Goal: Information Seeking & Learning: Learn about a topic

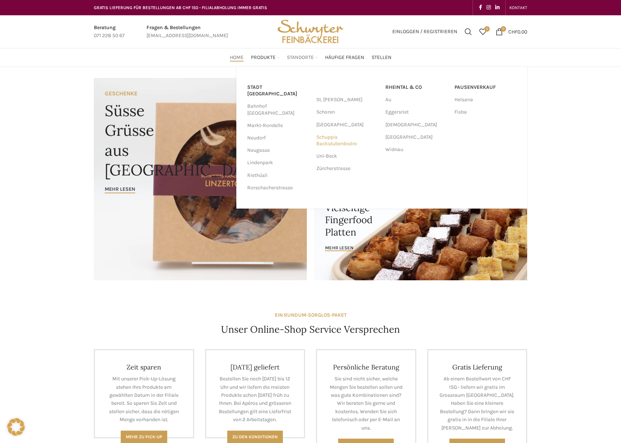
click at [336, 141] on link "Schuppis Backstubenbistro" at bounding box center [347, 140] width 62 height 19
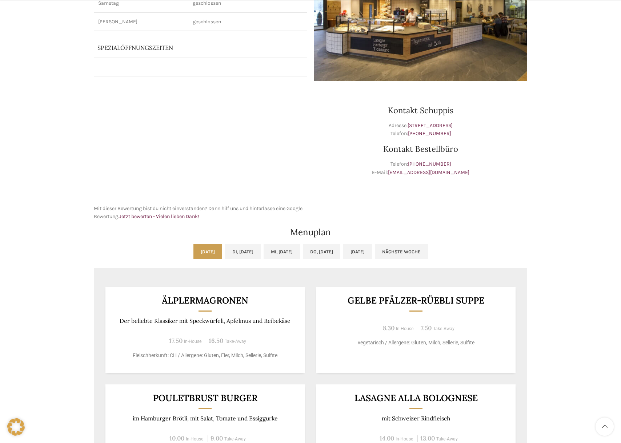
scroll to position [268, 0]
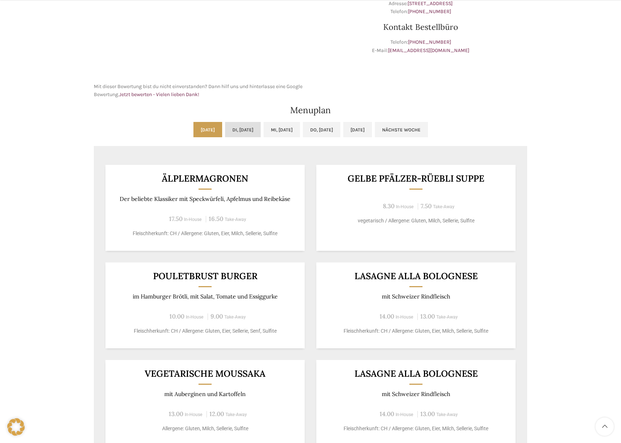
click at [243, 132] on link "Di, 16.09.2025" at bounding box center [243, 129] width 36 height 15
click at [193, 128] on link "Mo, 15.09.2025" at bounding box center [207, 129] width 29 height 15
click at [230, 128] on link "Di, 16.09.2025" at bounding box center [243, 129] width 36 height 15
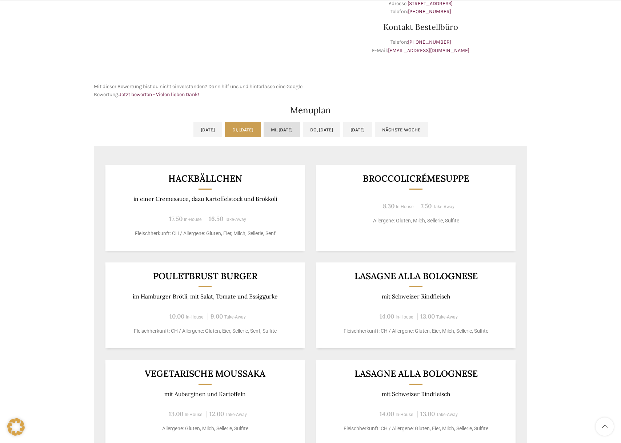
click at [264, 129] on link "Mi, 17.09.2025" at bounding box center [282, 129] width 36 height 15
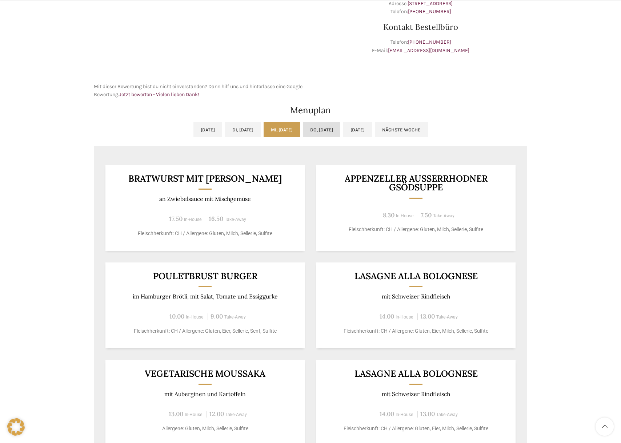
click at [329, 134] on link "Do, 18.09.2025" at bounding box center [321, 129] width 37 height 15
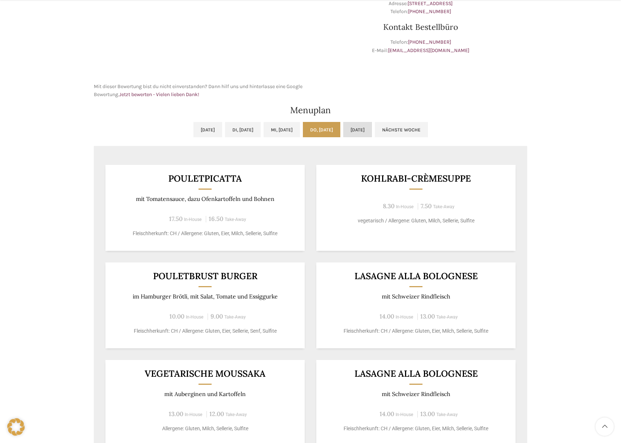
click at [372, 134] on link "Fr, 19.09.2025" at bounding box center [357, 129] width 29 height 15
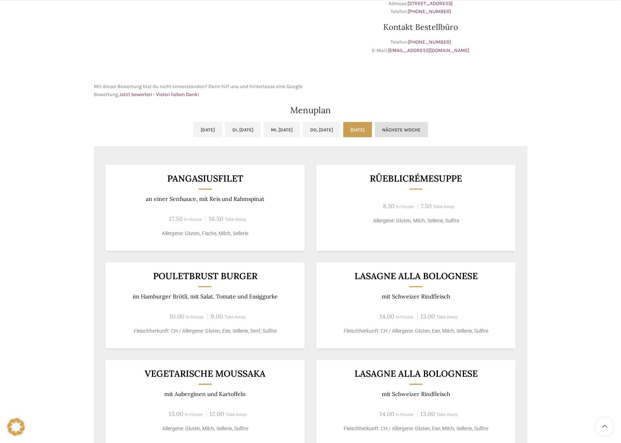
click at [420, 128] on link "Nächste Woche" at bounding box center [401, 129] width 53 height 15
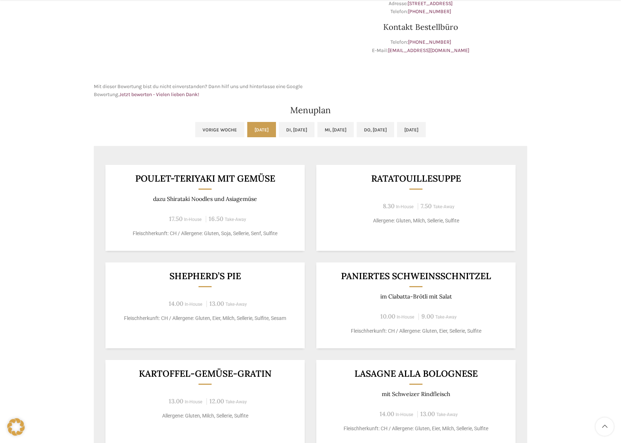
click at [171, 197] on p "dazu Shirataki Noodles und Asiagemüse" at bounding box center [205, 198] width 181 height 7
click at [214, 199] on p "dazu Shirataki Noodles und Asiagemüse" at bounding box center [205, 198] width 181 height 7
copy p "Shirataki Noodles"
click at [285, 134] on link "Di, 23.09.2025" at bounding box center [297, 129] width 36 height 15
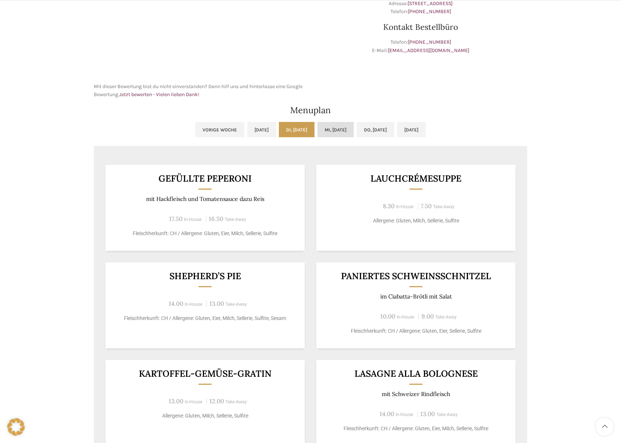
click at [323, 135] on link "Mi, 24.09.2025" at bounding box center [335, 129] width 36 height 15
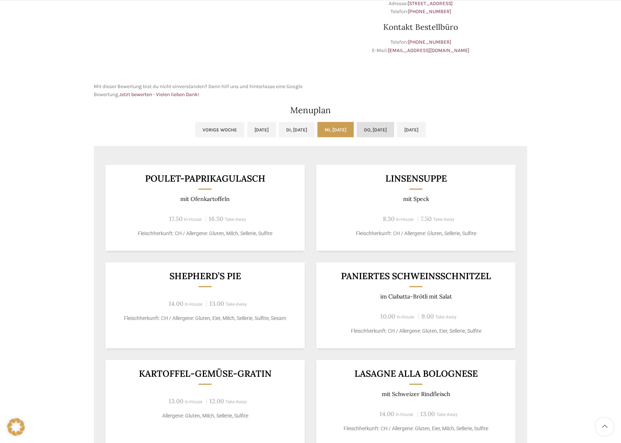
click at [383, 130] on link "Do, 25.09.2025" at bounding box center [375, 129] width 37 height 15
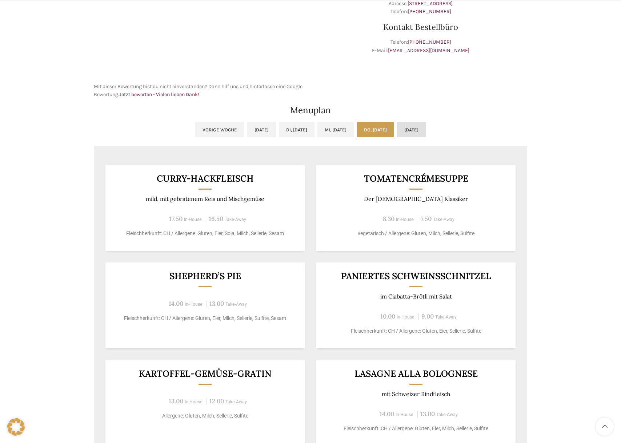
click at [426, 123] on link "Fr, 26.09.2025" at bounding box center [411, 129] width 29 height 15
